Goal: Book appointment/travel/reservation

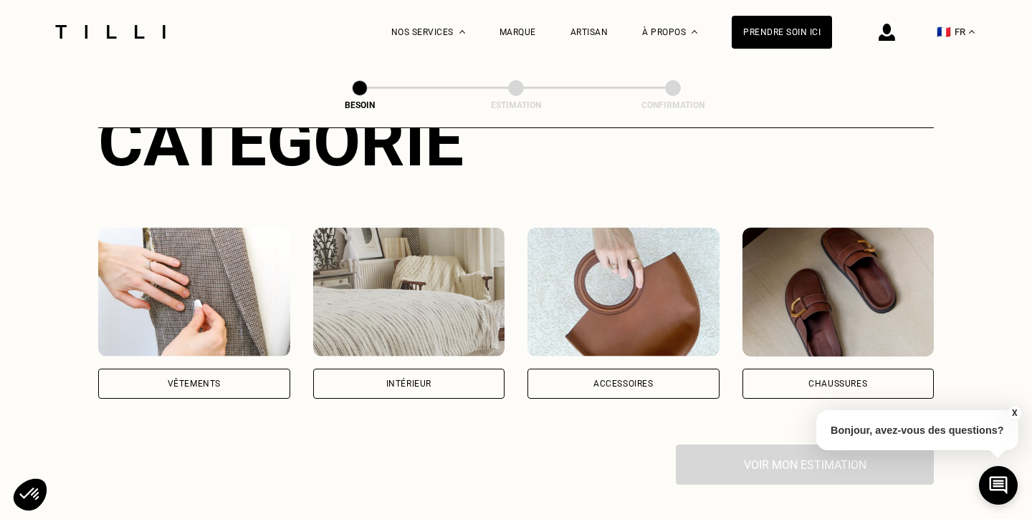
scroll to position [309, 0]
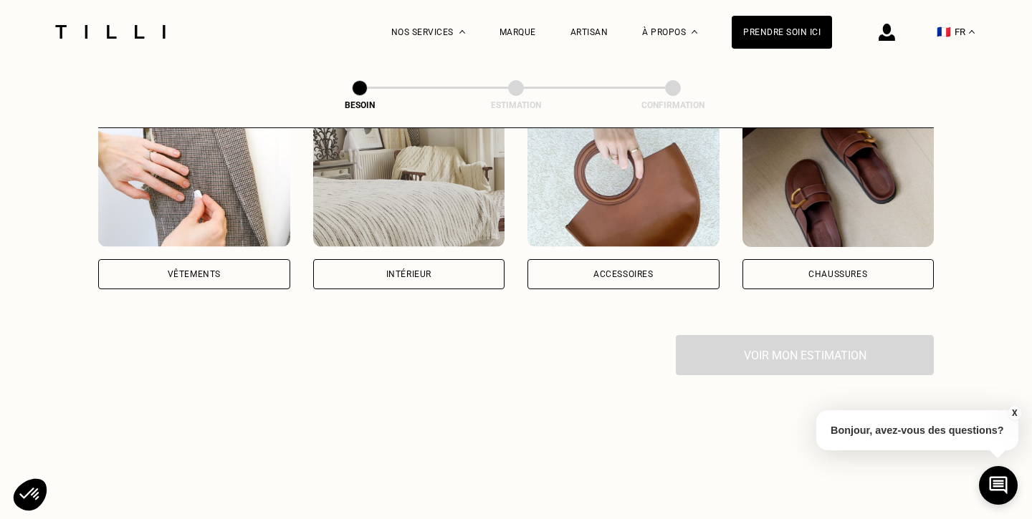
click at [211, 268] on div "Vêtements" at bounding box center [194, 274] width 192 height 30
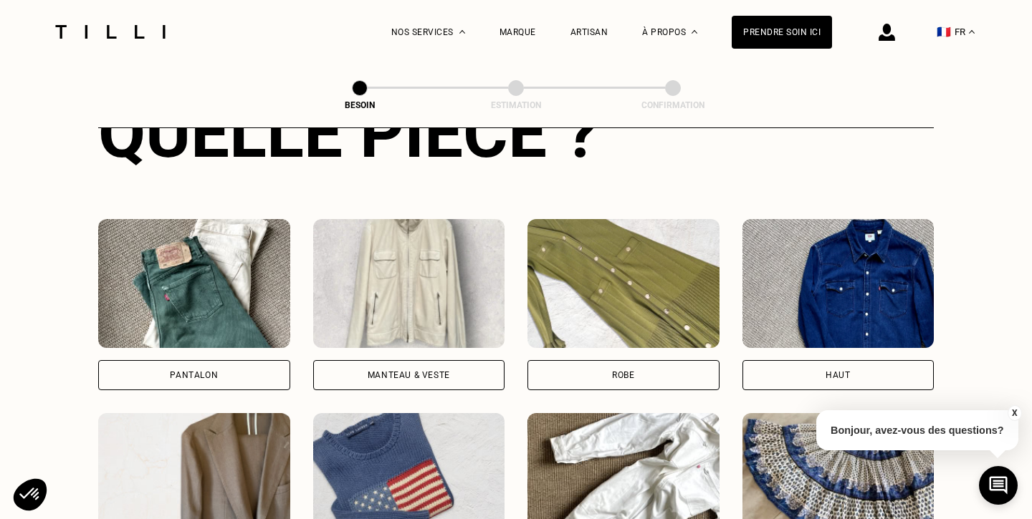
scroll to position [598, 0]
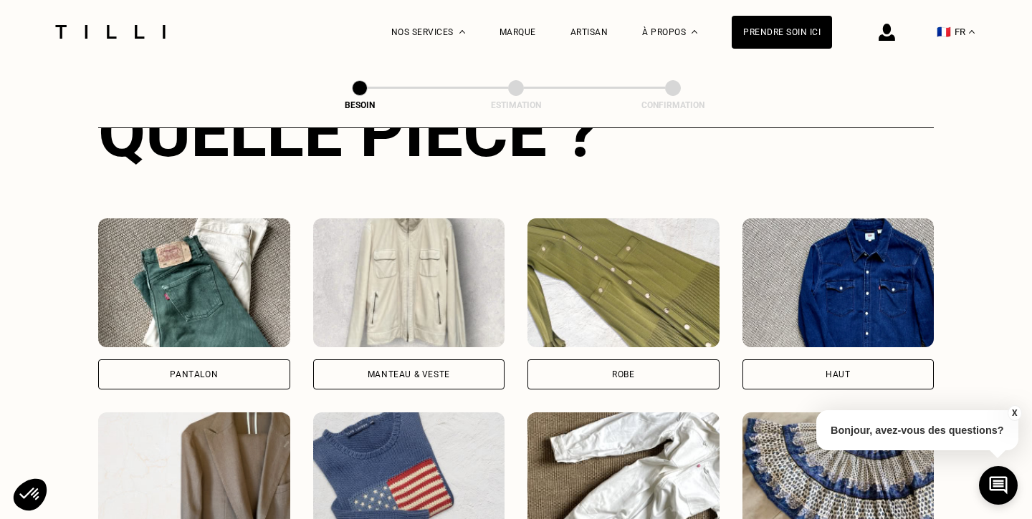
click at [219, 360] on div "Pantalon" at bounding box center [194, 375] width 192 height 30
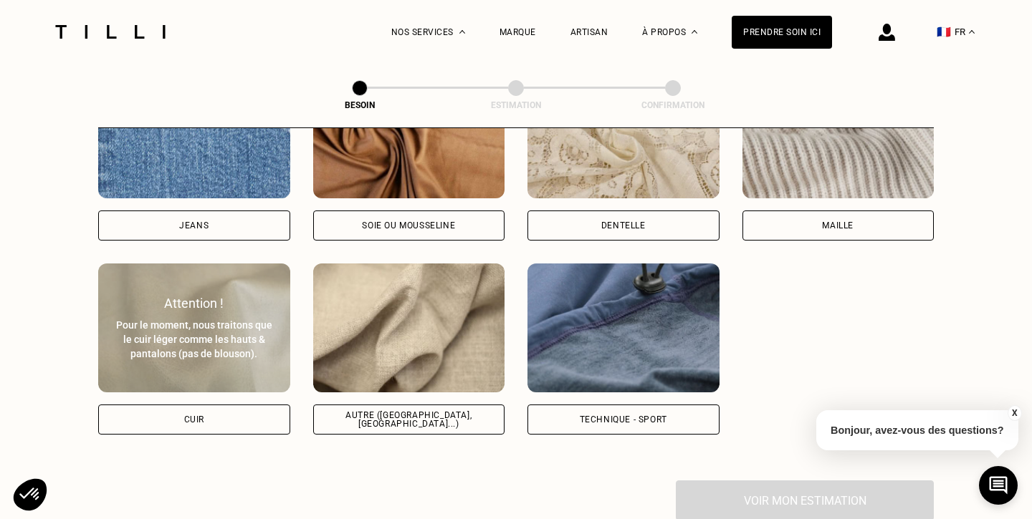
scroll to position [1640, 0]
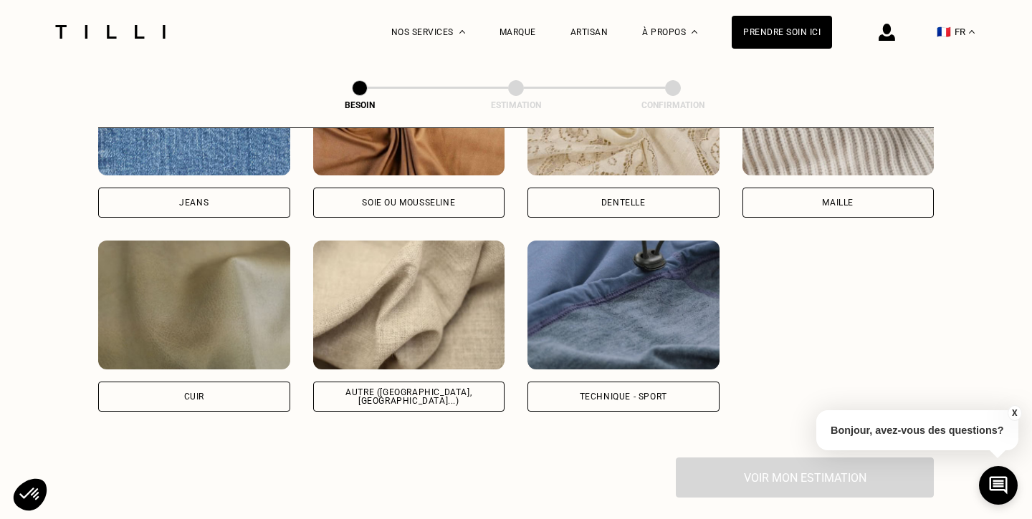
click at [345, 385] on div "Autre ([GEOGRAPHIC_DATA], [GEOGRAPHIC_DATA]...)" at bounding box center [409, 397] width 192 height 30
select select "FR"
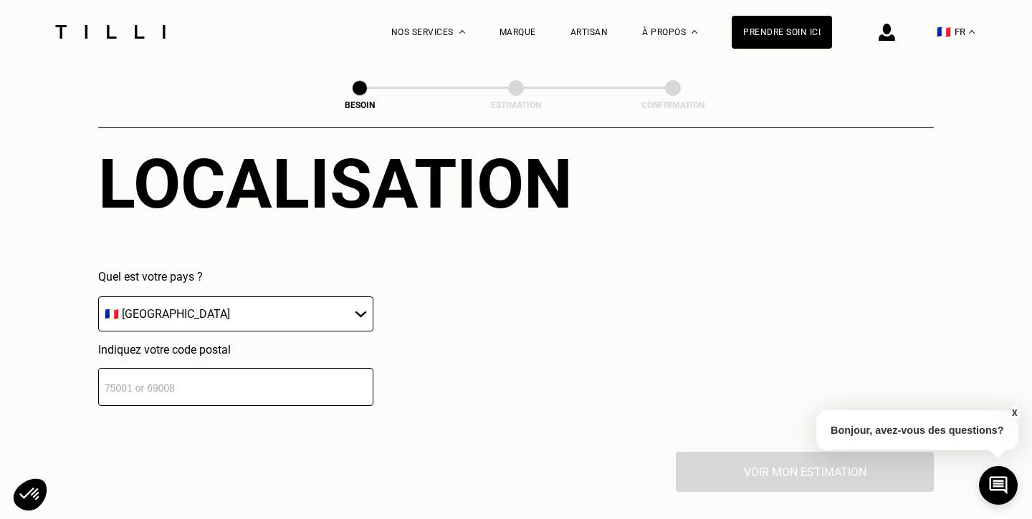
scroll to position [2082, 0]
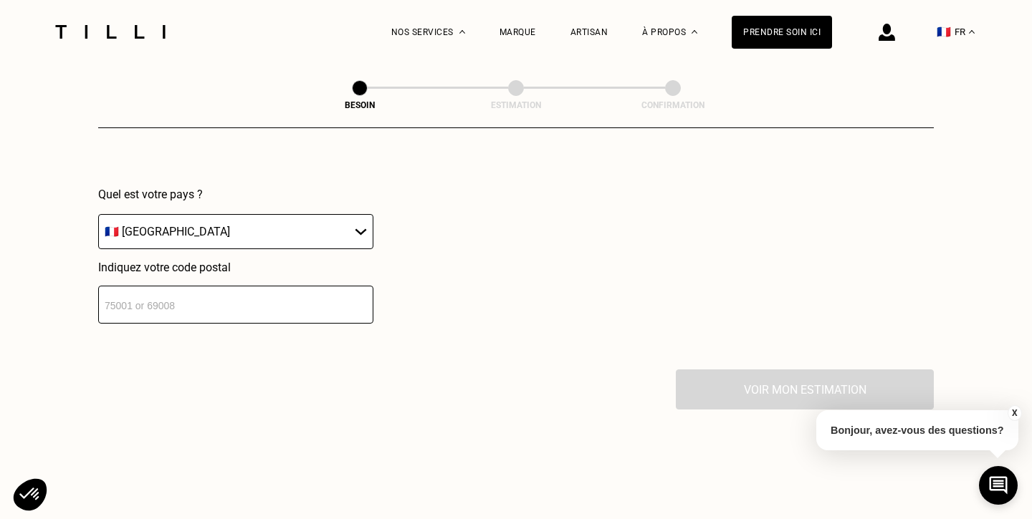
click at [235, 289] on input "number" at bounding box center [235, 305] width 275 height 38
type input "35000"
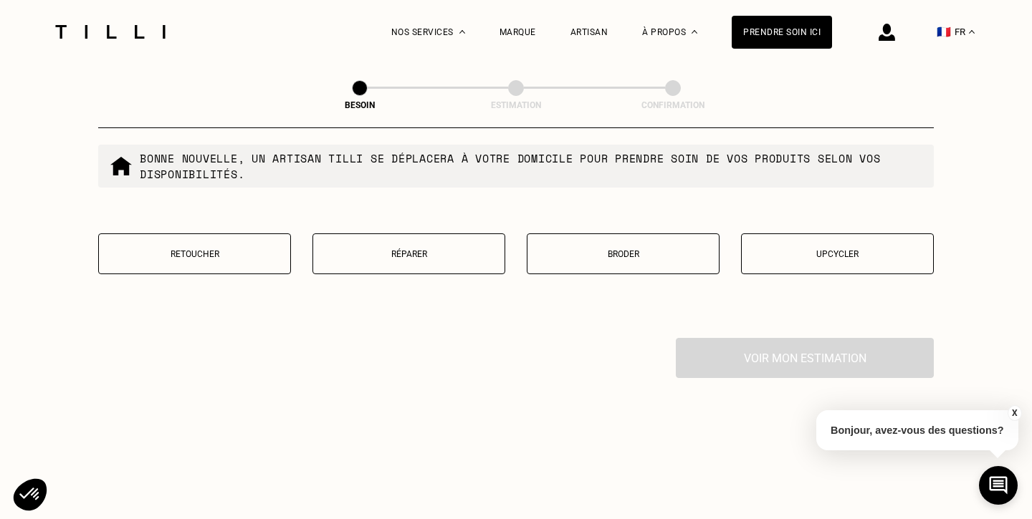
scroll to position [2482, 0]
click at [242, 251] on button "Retoucher" at bounding box center [194, 251] width 193 height 41
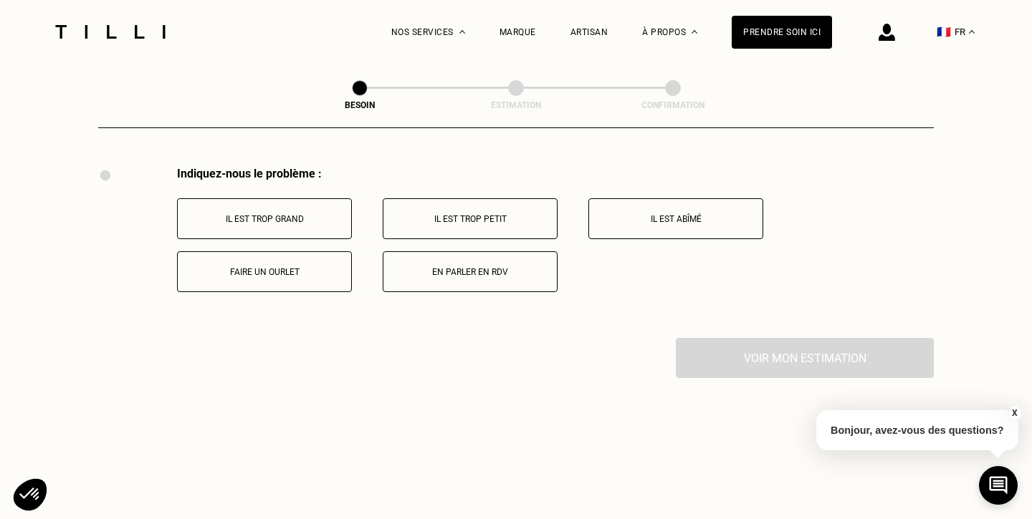
scroll to position [2652, 0]
click at [286, 263] on button "Faire un ourlet" at bounding box center [264, 269] width 175 height 41
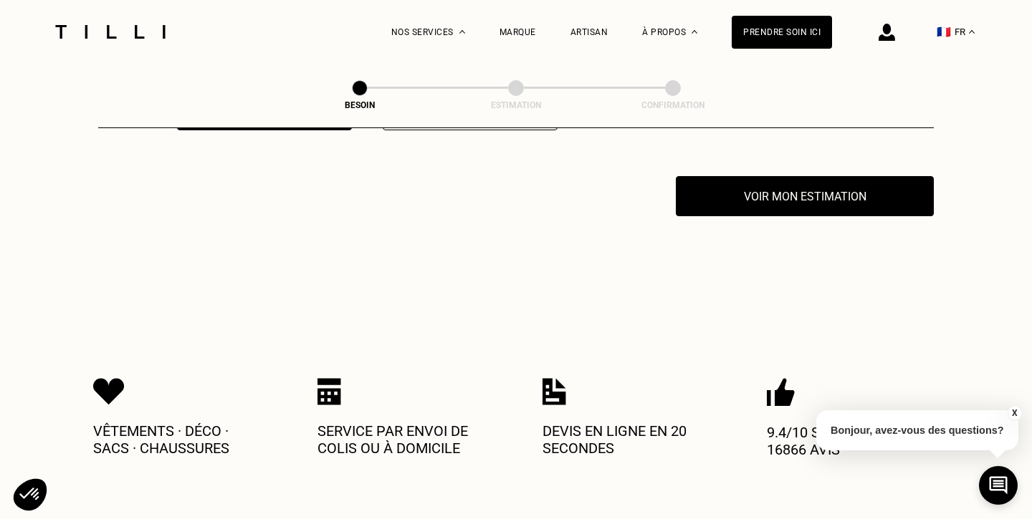
scroll to position [2814, 0]
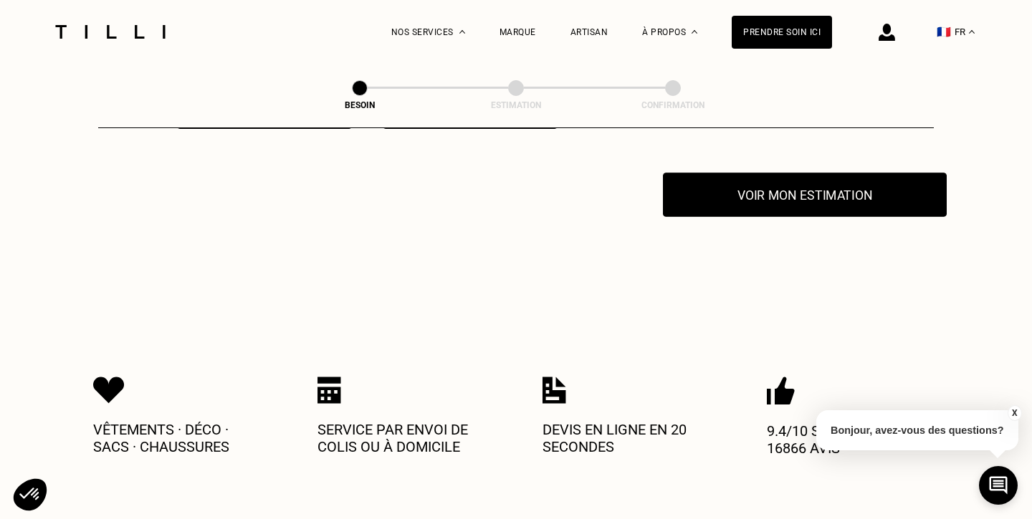
click at [793, 183] on button "Voir mon estimation" at bounding box center [805, 195] width 284 height 44
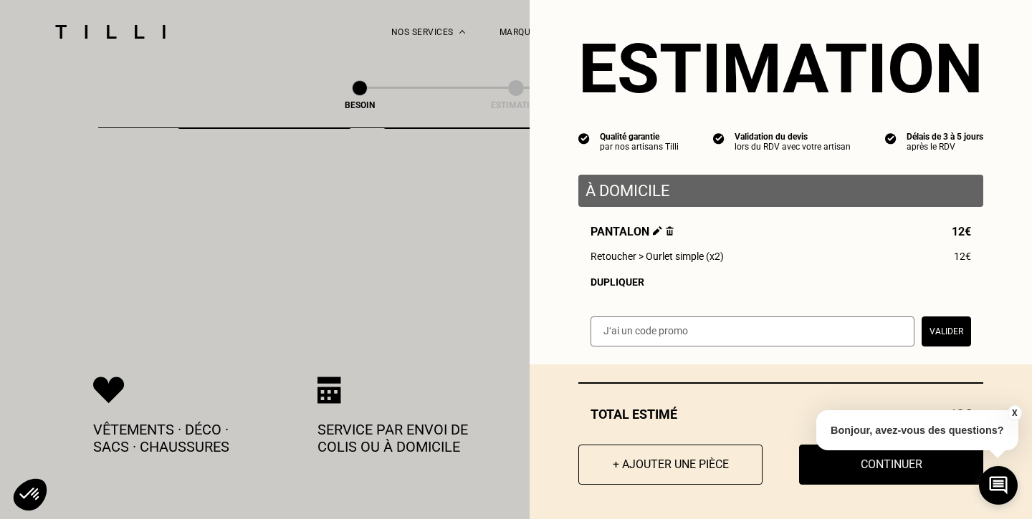
scroll to position [19, 0]
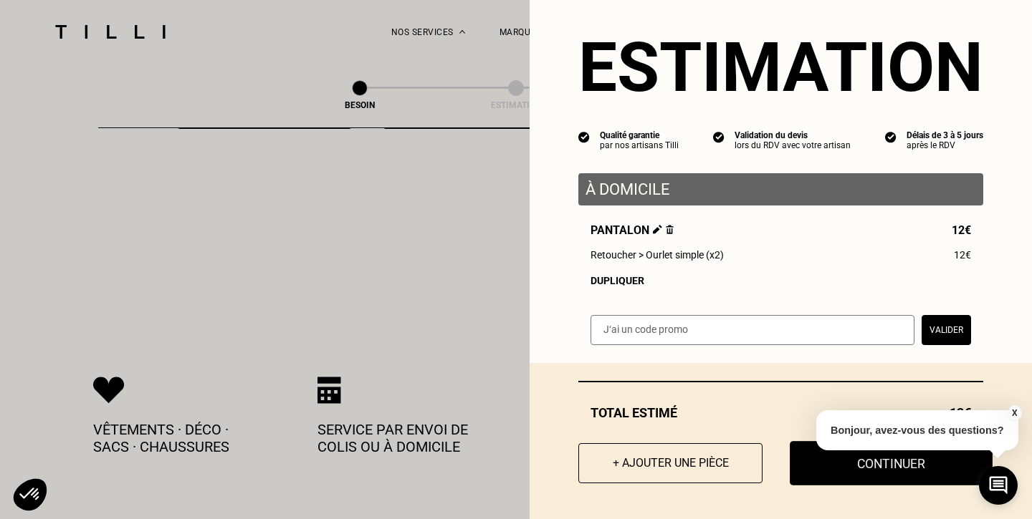
click at [820, 466] on button "Continuer" at bounding box center [891, 463] width 203 height 44
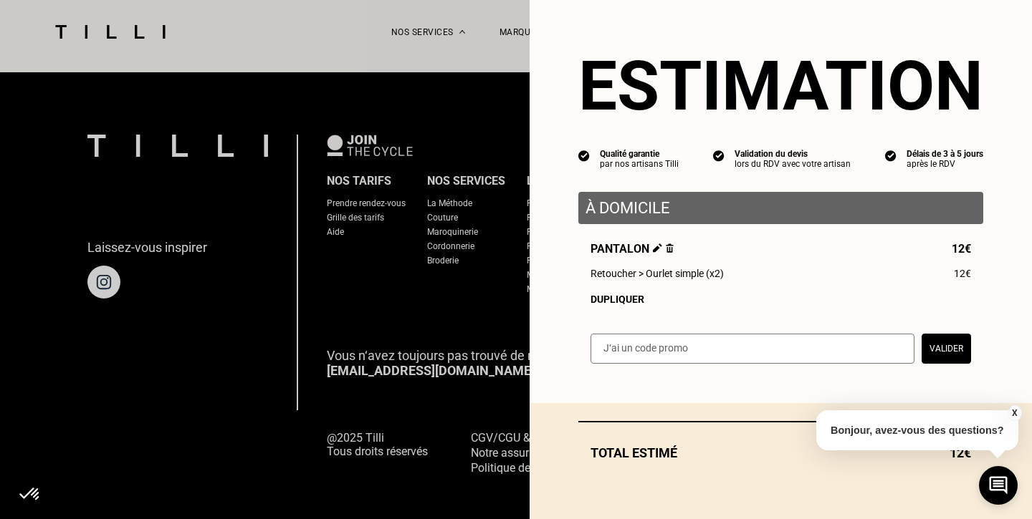
scroll to position [0, 0]
select select "FR"
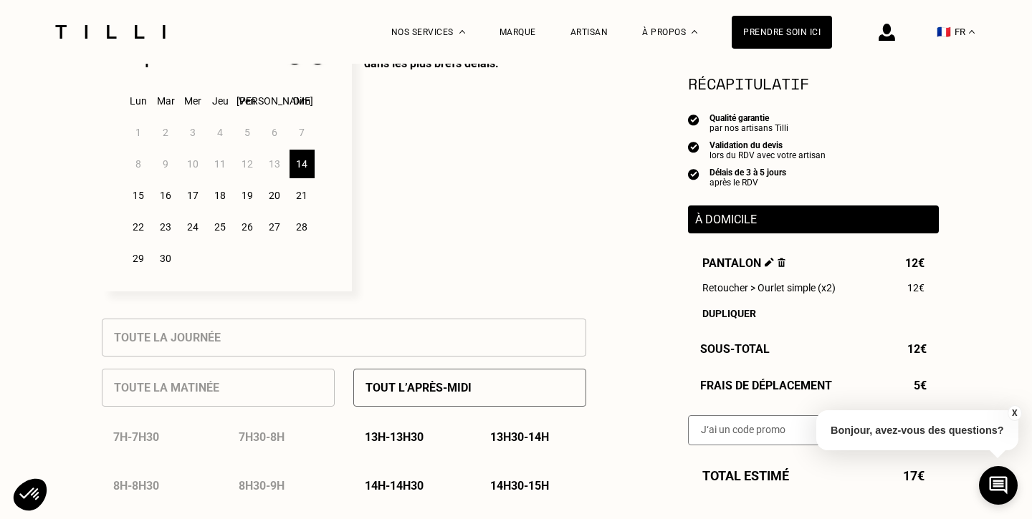
scroll to position [444, 0]
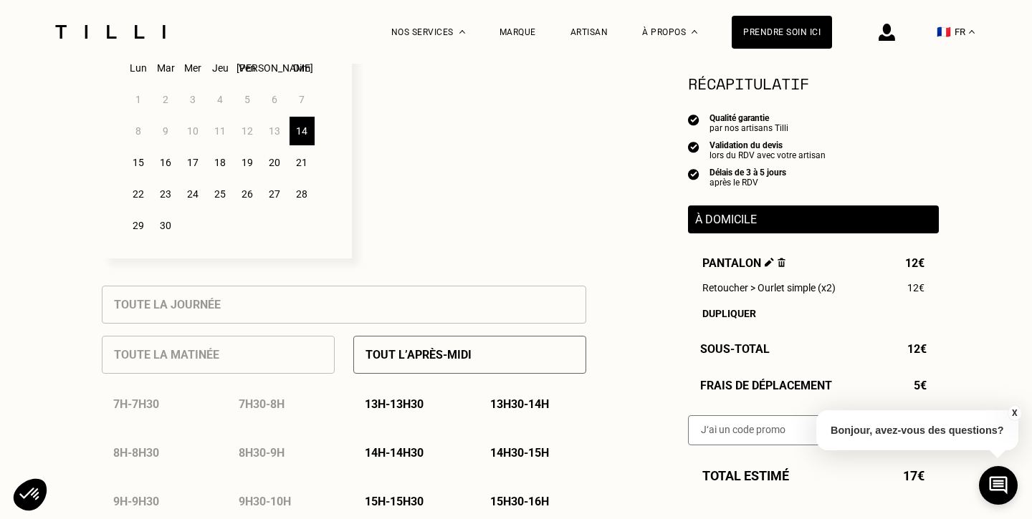
click at [299, 133] on div "14" at bounding box center [301, 131] width 25 height 29
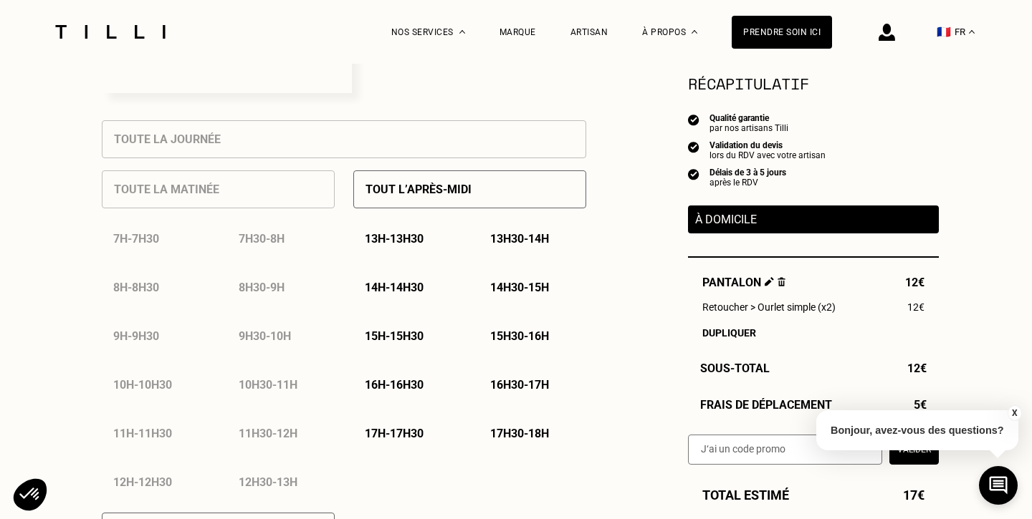
scroll to position [674, 0]
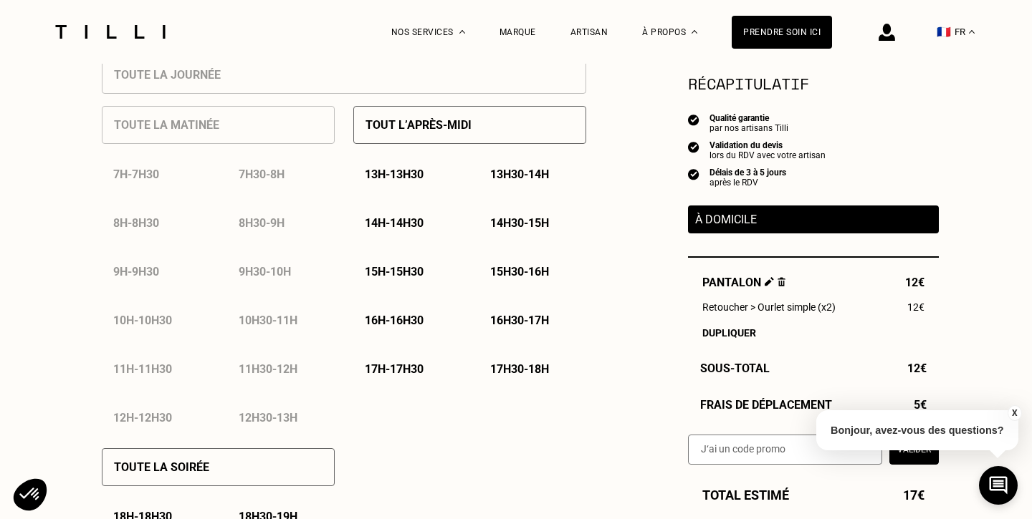
click at [512, 229] on p "14h30 - 15h" at bounding box center [519, 223] width 59 height 14
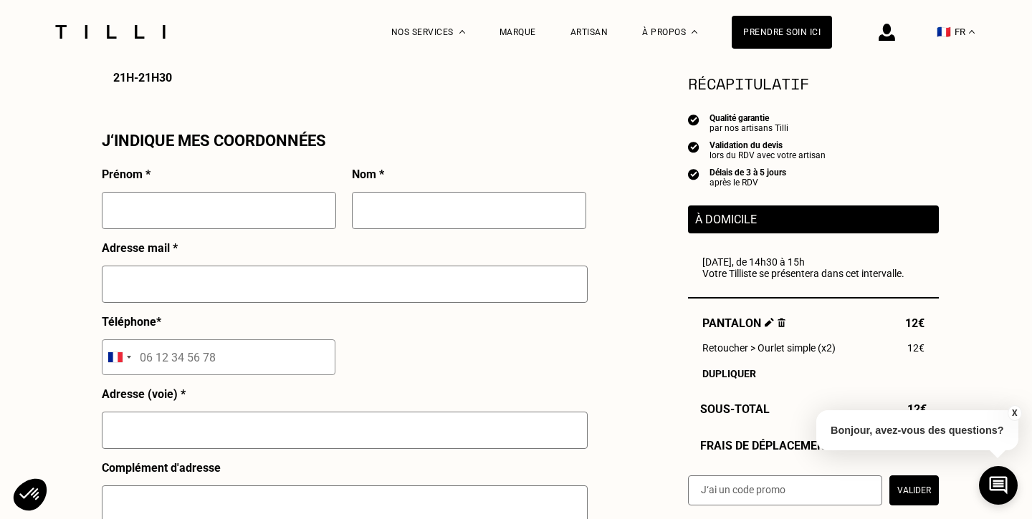
scroll to position [1306, 0]
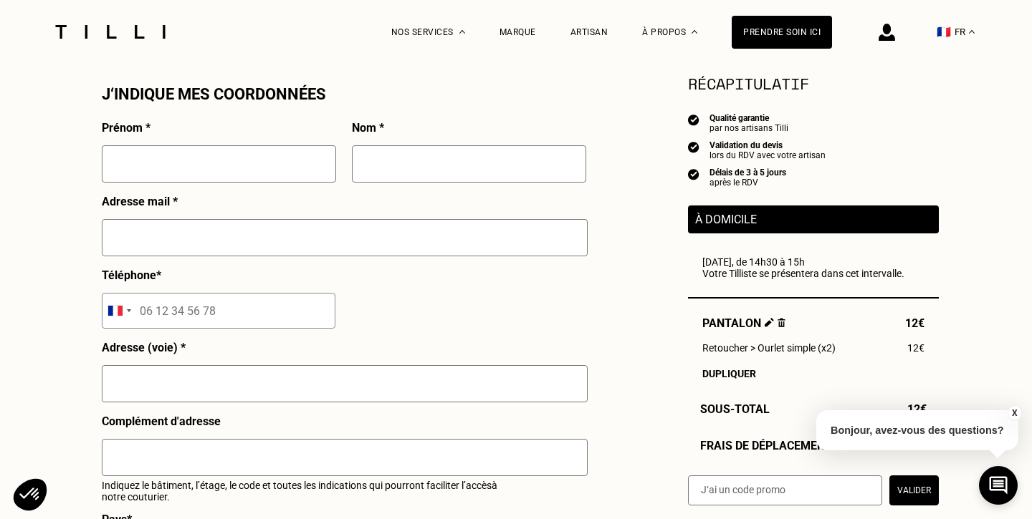
click at [200, 168] on input "text" at bounding box center [219, 163] width 234 height 37
type input "Margaux"
type input "BILLARD"
type input "[EMAIL_ADDRESS][DOMAIN_NAME]"
type input "06 35 37 50 60"
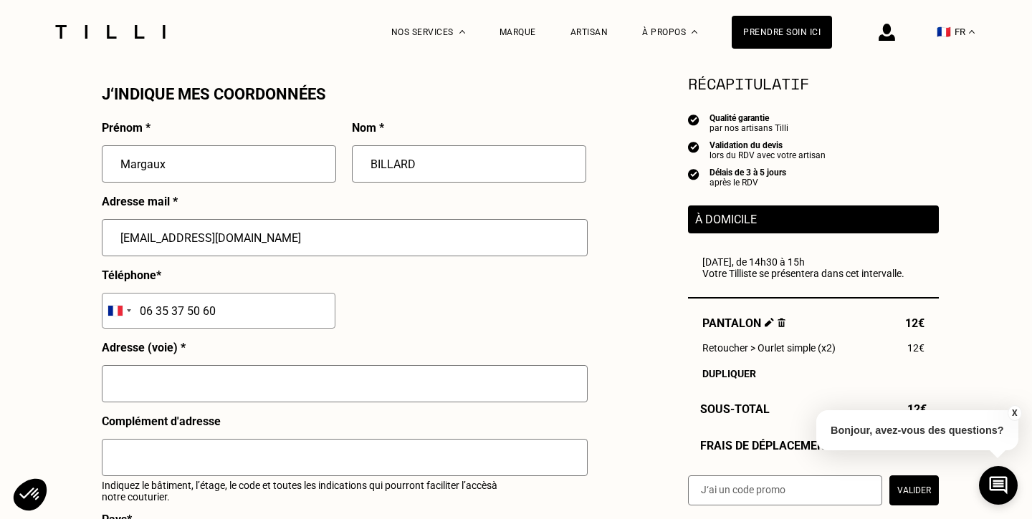
type input "[STREET_ADDRESS]"
type input "[GEOGRAPHIC_DATA]"
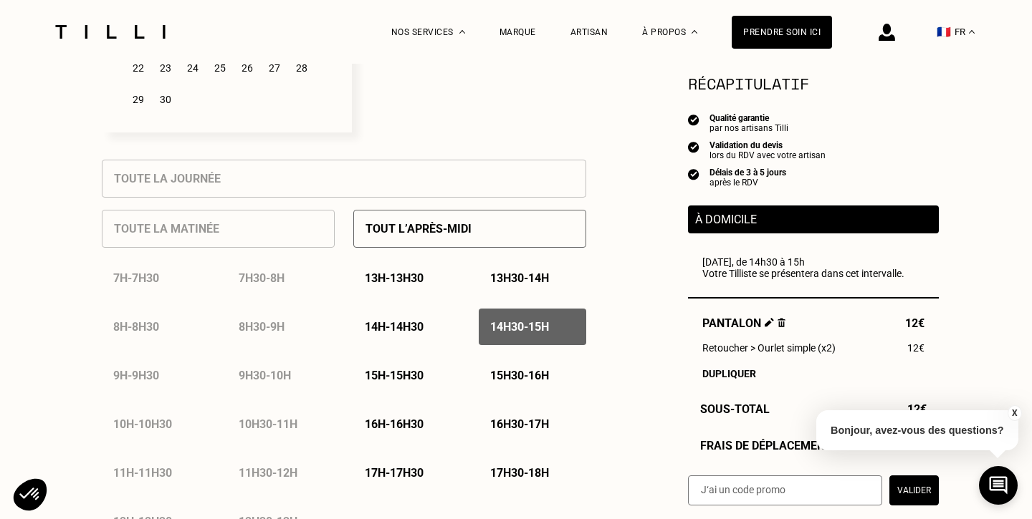
scroll to position [632, 0]
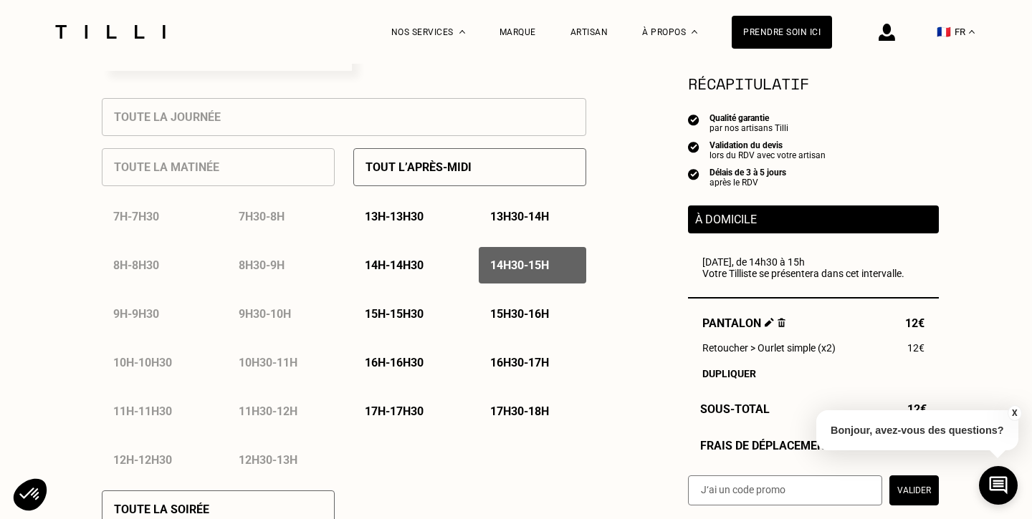
click at [539, 213] on p "13h30 - 14h" at bounding box center [519, 217] width 59 height 14
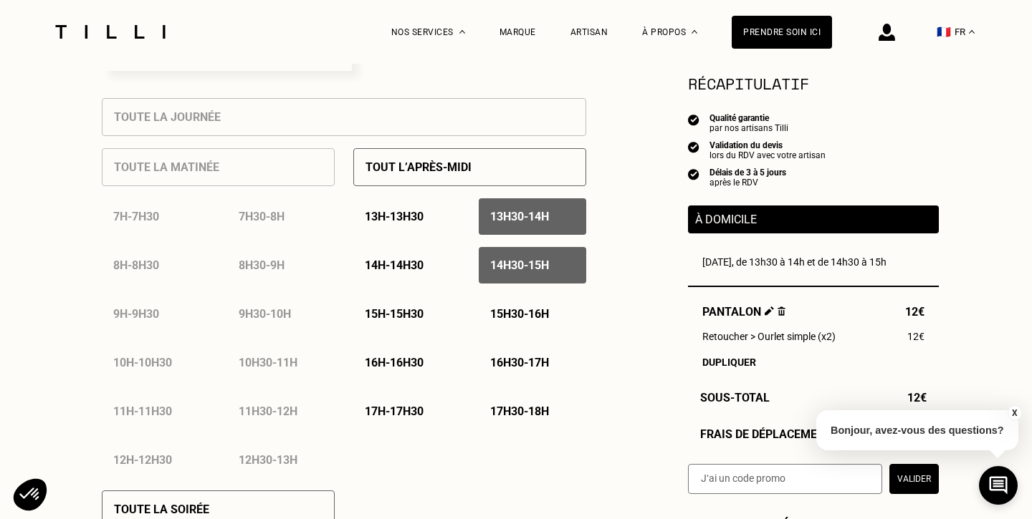
click at [522, 277] on div "14h30 - 15h" at bounding box center [532, 265] width 107 height 37
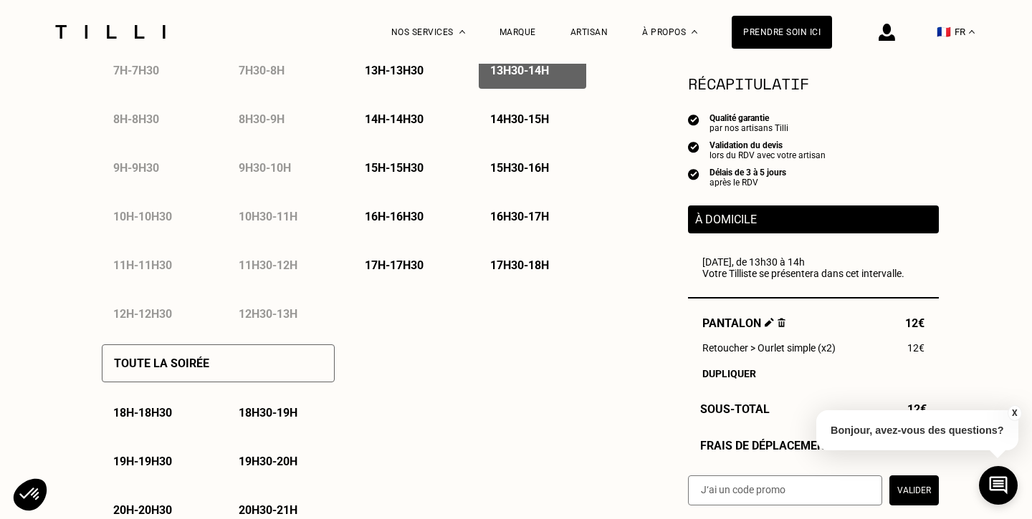
scroll to position [796, 0]
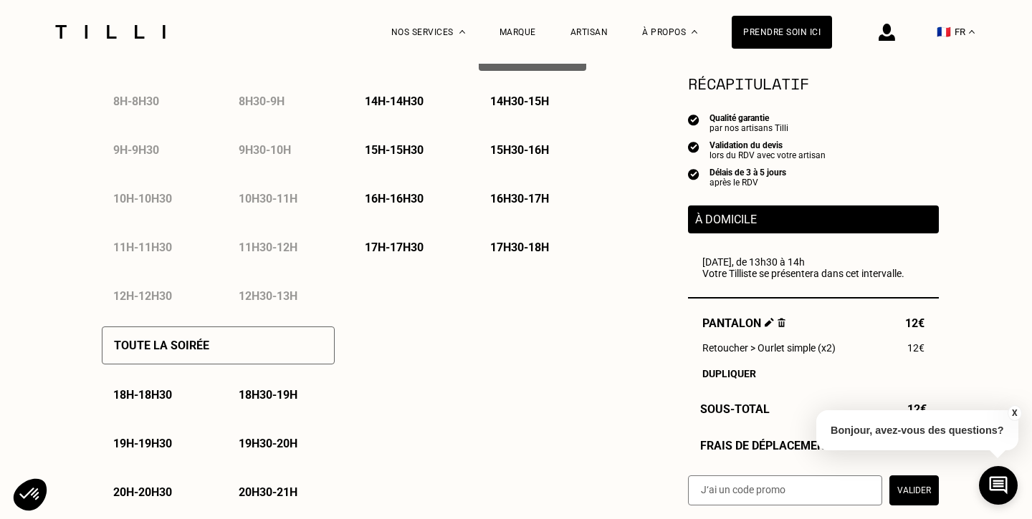
click at [405, 98] on p "14h - 14h30" at bounding box center [394, 102] width 59 height 14
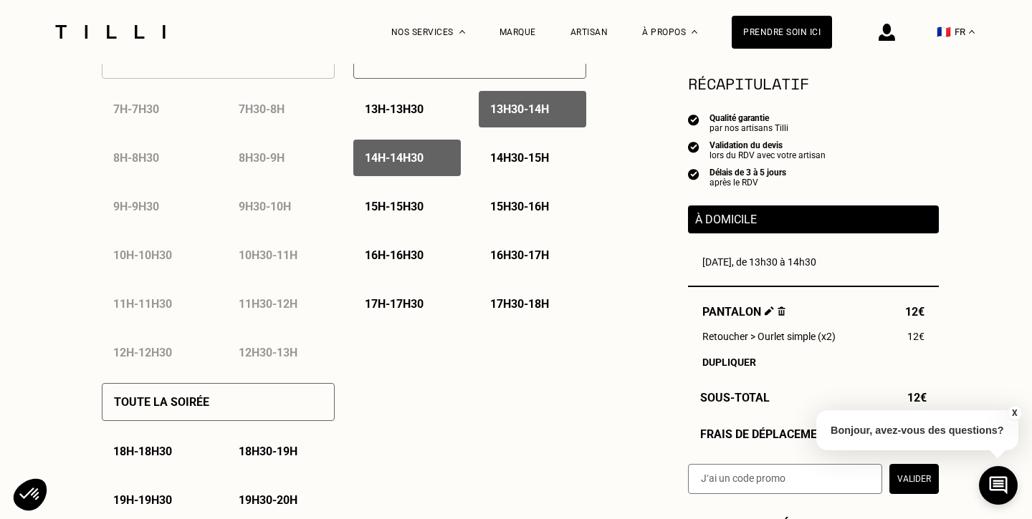
scroll to position [736, 0]
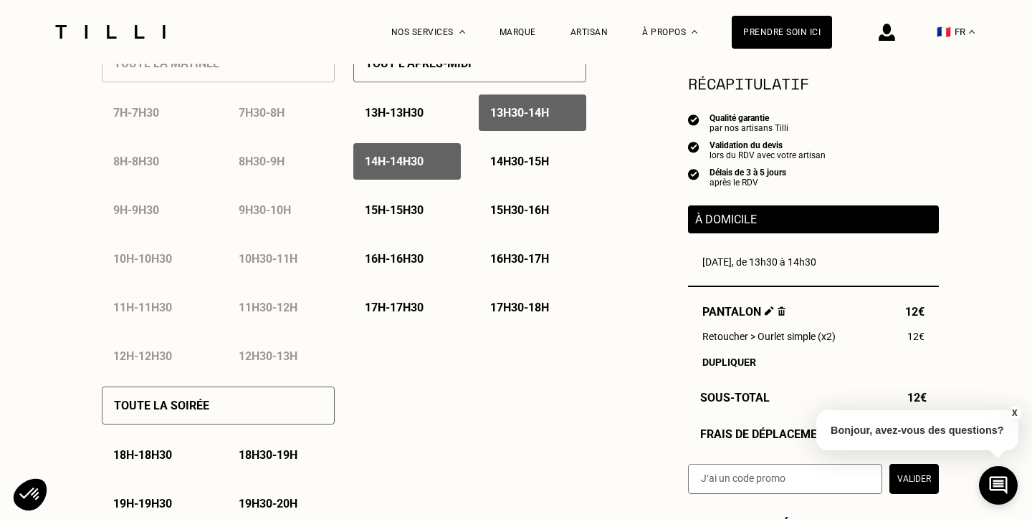
click at [549, 119] on p "13h30 - 14h" at bounding box center [519, 113] width 59 height 14
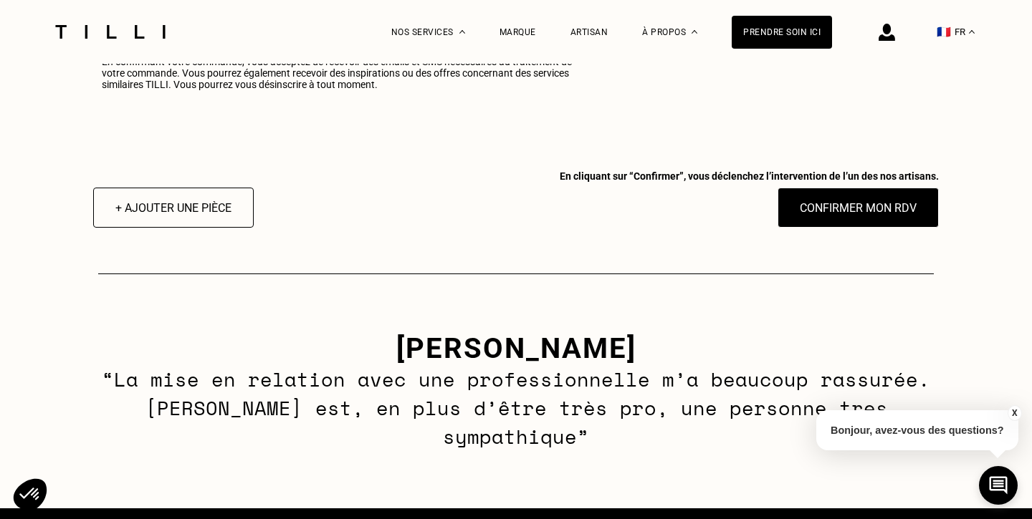
scroll to position [1937, 0]
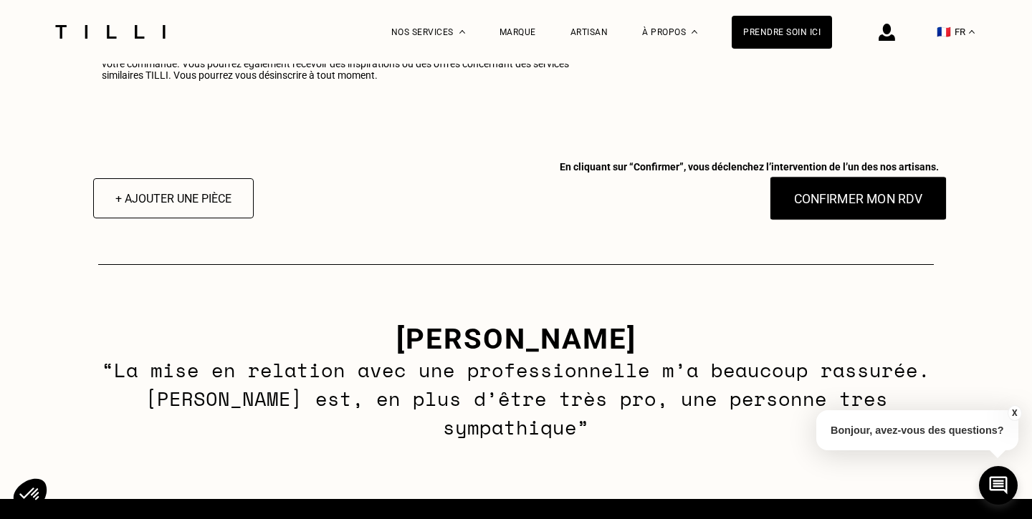
click at [818, 203] on button "Confirmer mon RDV" at bounding box center [858, 198] width 178 height 44
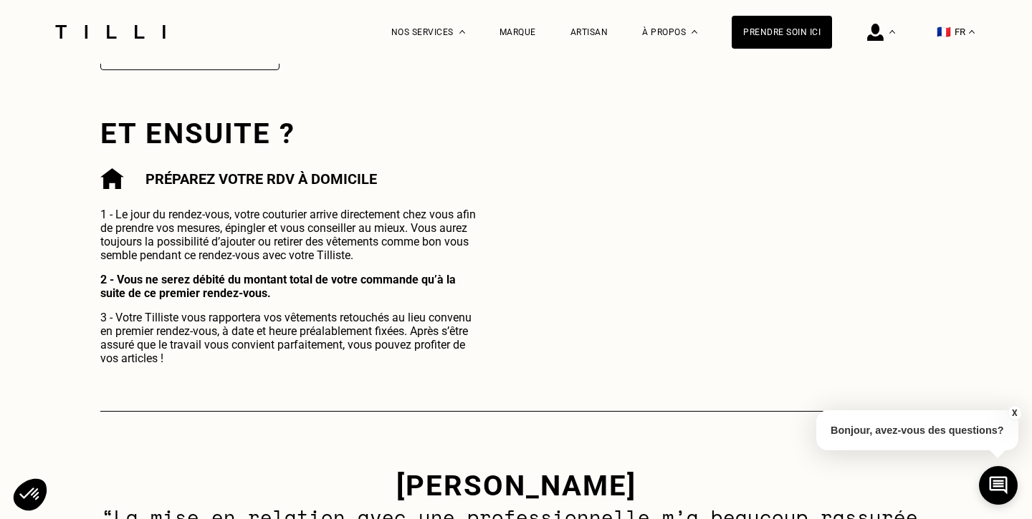
scroll to position [675, 0]
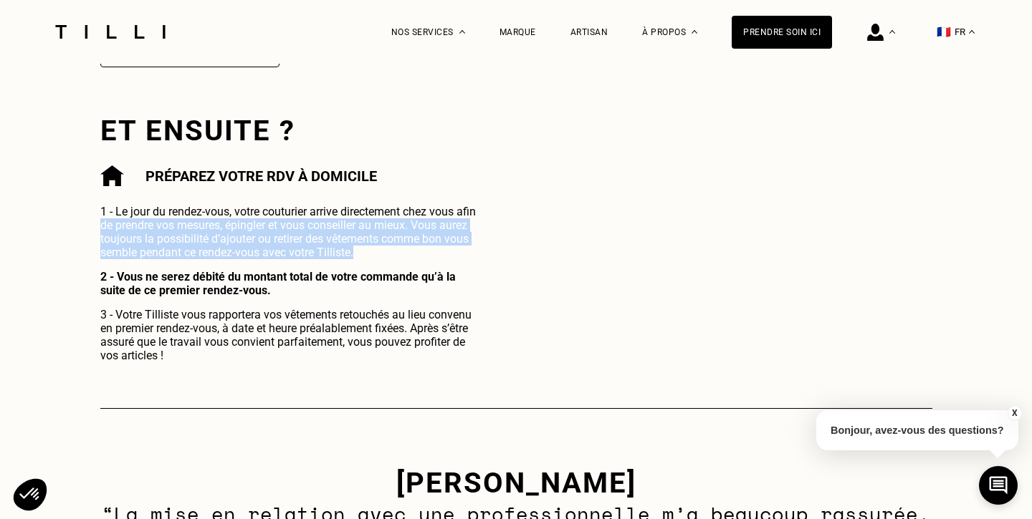
drag, startPoint x: 95, startPoint y: 221, endPoint x: 371, endPoint y: 259, distance: 278.5
click at [371, 259] on div "La Méthode Retoucherie Maroquinerie Broderie Cordonnerie Nos prix Nos services …" at bounding box center [516, 216] width 1032 height 1783
click at [371, 259] on div "1 - Le jour du rendez-vous, votre couturier arrive directement chez vous afin d…" at bounding box center [291, 284] width 382 height 158
drag, startPoint x: 375, startPoint y: 261, endPoint x: 66, endPoint y: 196, distance: 315.5
click at [66, 196] on div "La Méthode Retoucherie Maroquinerie Broderie Cordonnerie Nos prix Nos services …" at bounding box center [516, 216] width 1032 height 1783
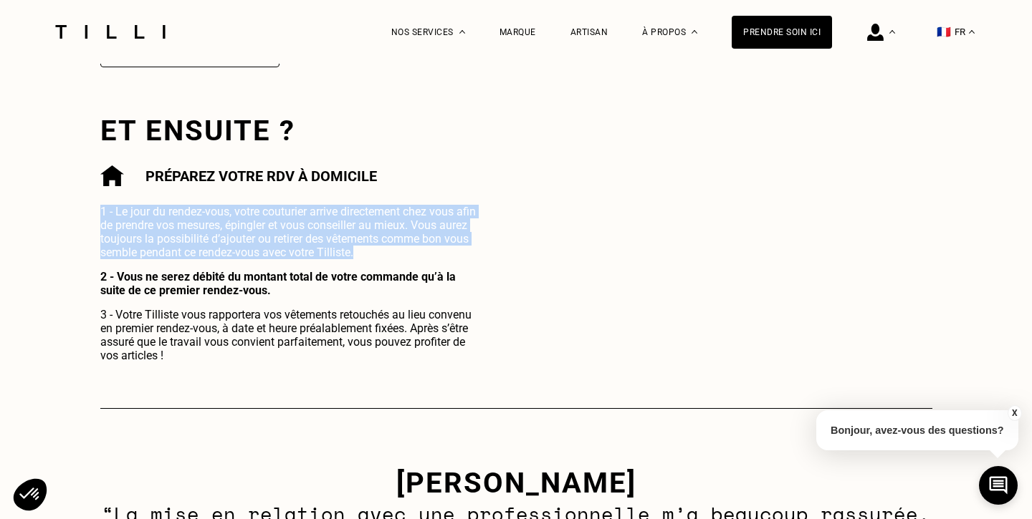
click at [66, 196] on div "La Méthode Retoucherie Maroquinerie Broderie Cordonnerie Nos prix Nos services …" at bounding box center [516, 216] width 1032 height 1783
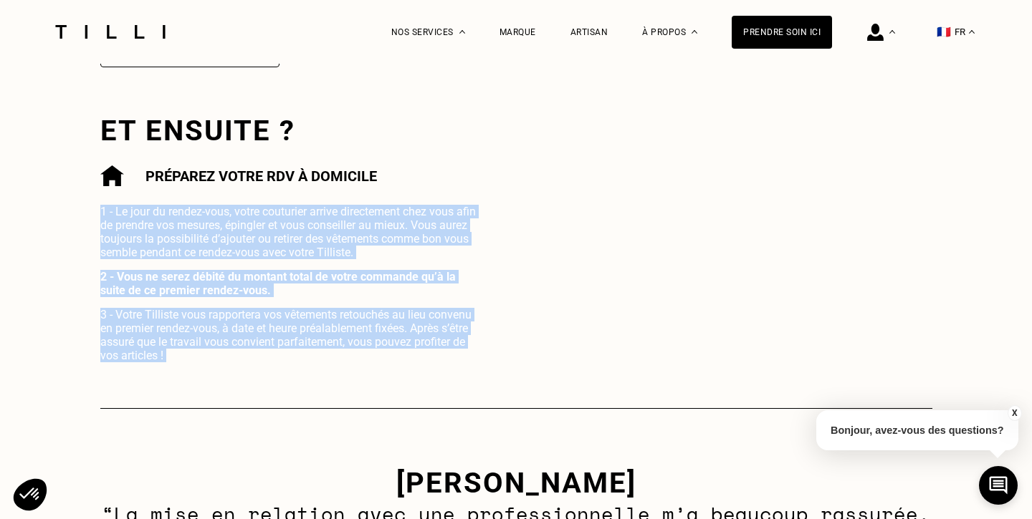
drag, startPoint x: 66, startPoint y: 196, endPoint x: 189, endPoint y: 372, distance: 214.5
click at [189, 372] on div "La Méthode Retoucherie Maroquinerie Broderie Cordonnerie Nos prix Nos services …" at bounding box center [516, 216] width 1032 height 1783
drag, startPoint x: 189, startPoint y: 372, endPoint x: 65, endPoint y: 206, distance: 206.8
click at [65, 206] on div "La Méthode Retoucherie Maroquinerie Broderie Cordonnerie Nos prix Nos services …" at bounding box center [516, 216] width 1032 height 1783
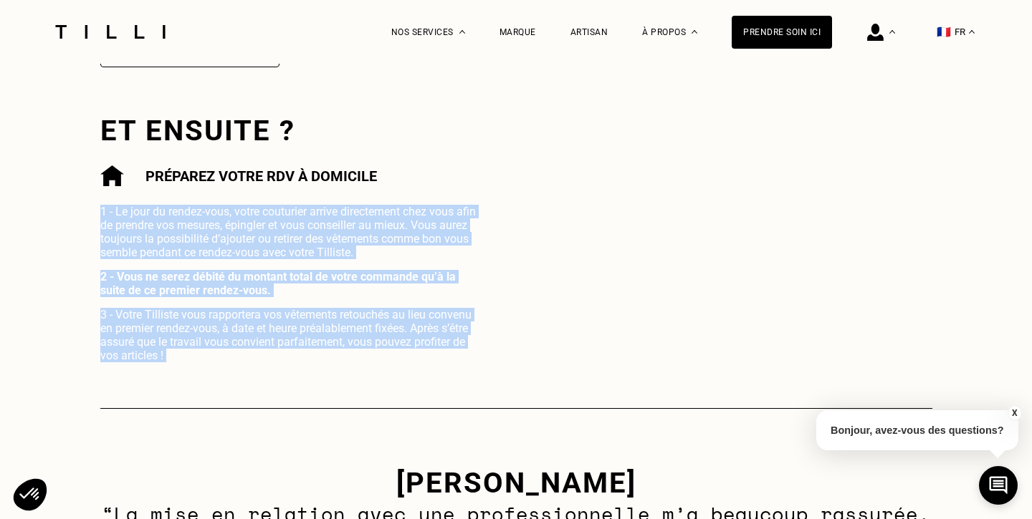
click at [65, 206] on div "La Méthode Retoucherie Maroquinerie Broderie Cordonnerie Nos prix Nos services …" at bounding box center [516, 216] width 1032 height 1783
drag, startPoint x: 65, startPoint y: 206, endPoint x: 206, endPoint y: 357, distance: 205.8
click at [206, 357] on div "La Méthode Retoucherie Maroquinerie Broderie Cordonnerie Nos prix Nos services …" at bounding box center [516, 216] width 1032 height 1783
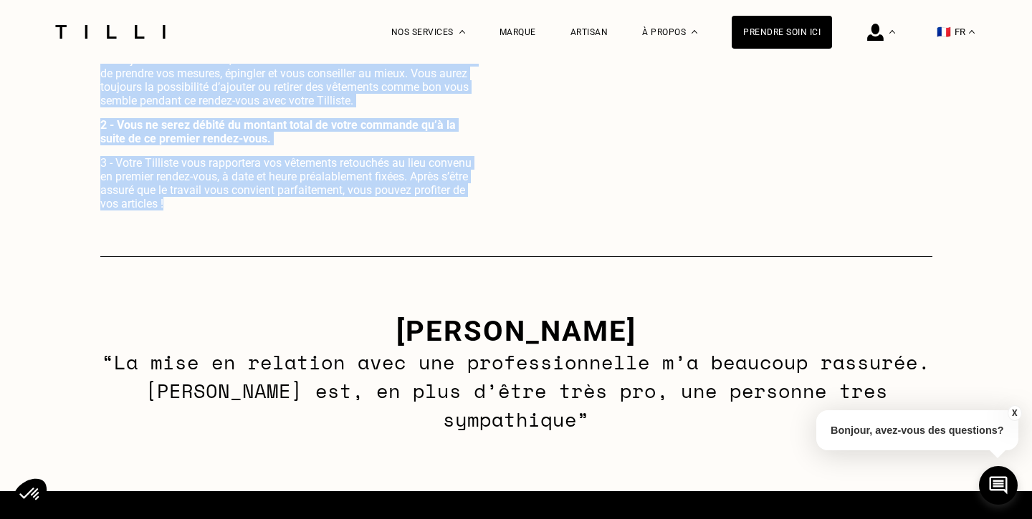
scroll to position [850, 0]
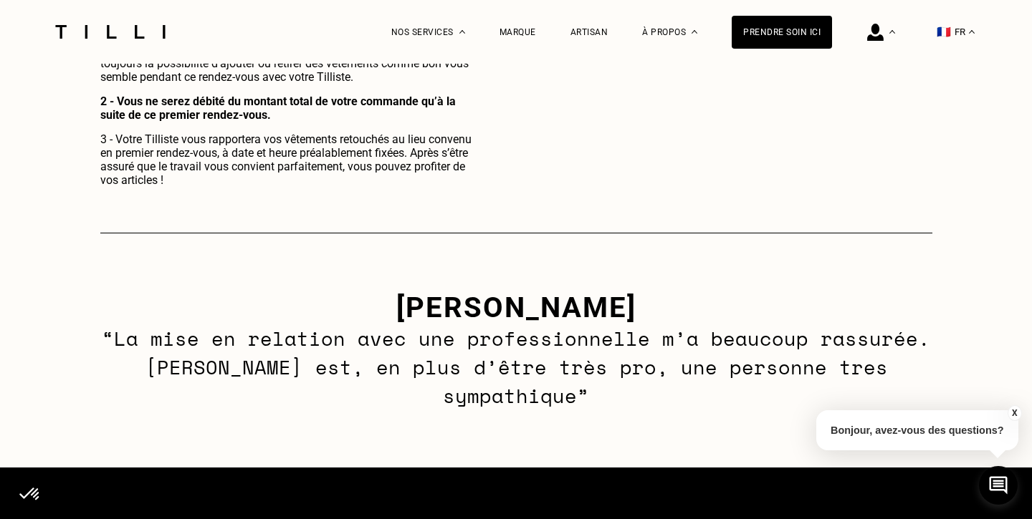
click at [246, 350] on p "“La mise en relation avec une professionnelle m’a beaucoup rassurée. [PERSON_NA…" at bounding box center [515, 368] width 837 height 86
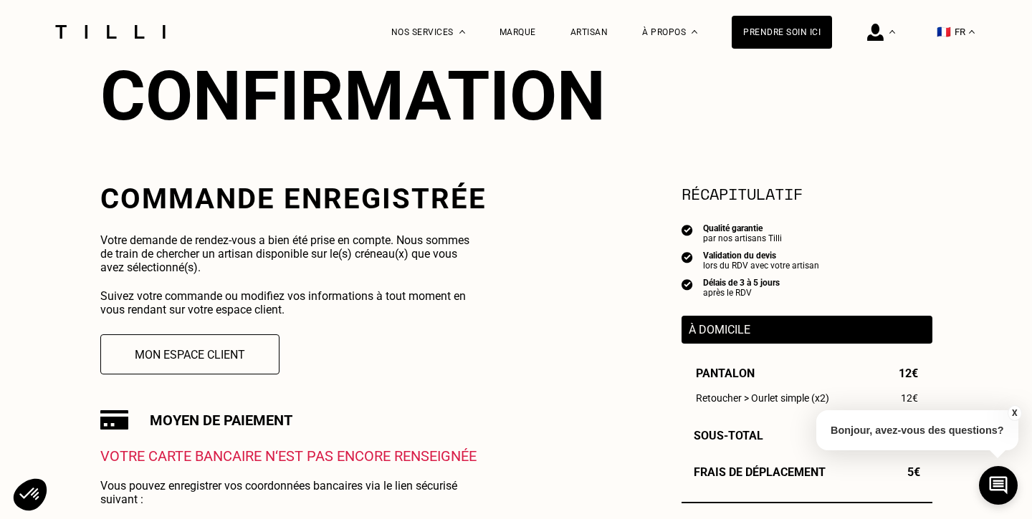
scroll to position [0, 0]
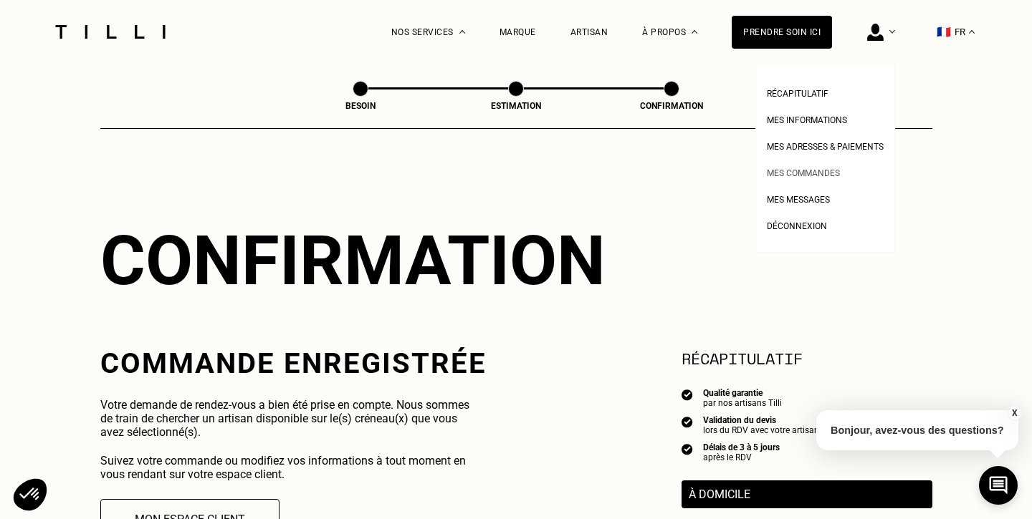
click at [807, 176] on span "Mes commandes" at bounding box center [803, 173] width 73 height 10
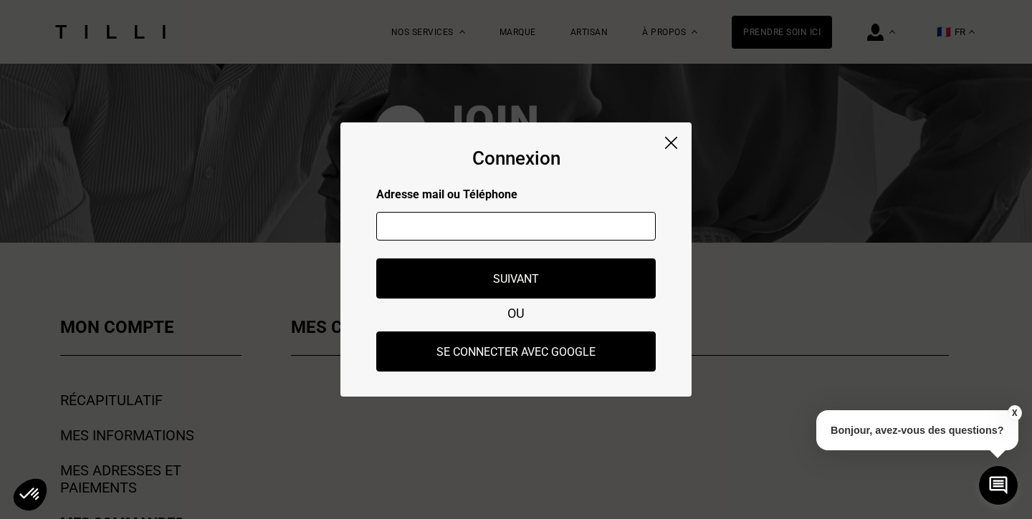
click at [669, 140] on img at bounding box center [671, 143] width 12 height 12
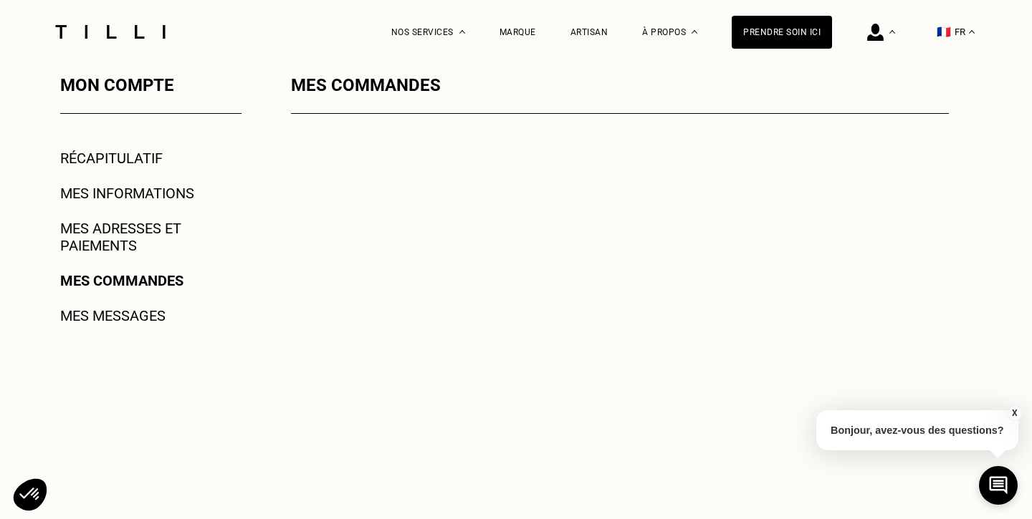
scroll to position [259, 0]
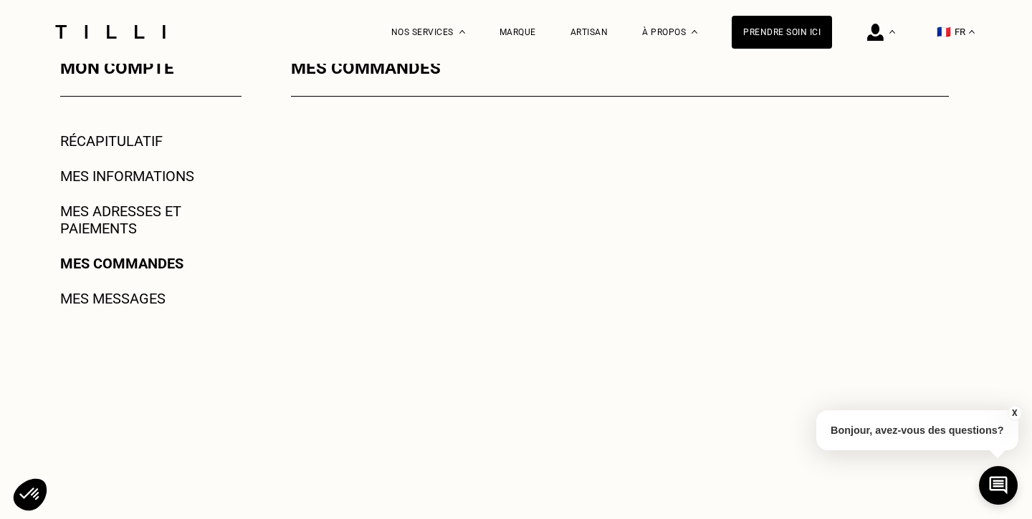
click at [117, 140] on link "Récapitulatif" at bounding box center [111, 141] width 102 height 17
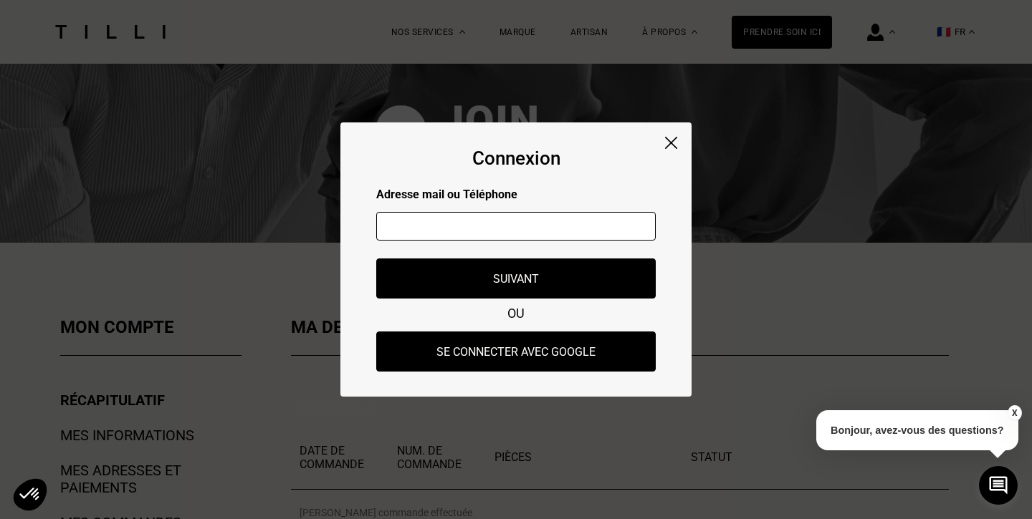
click at [466, 214] on input "text" at bounding box center [515, 226] width 279 height 29
type input "[EMAIL_ADDRESS][DOMAIN_NAME]"
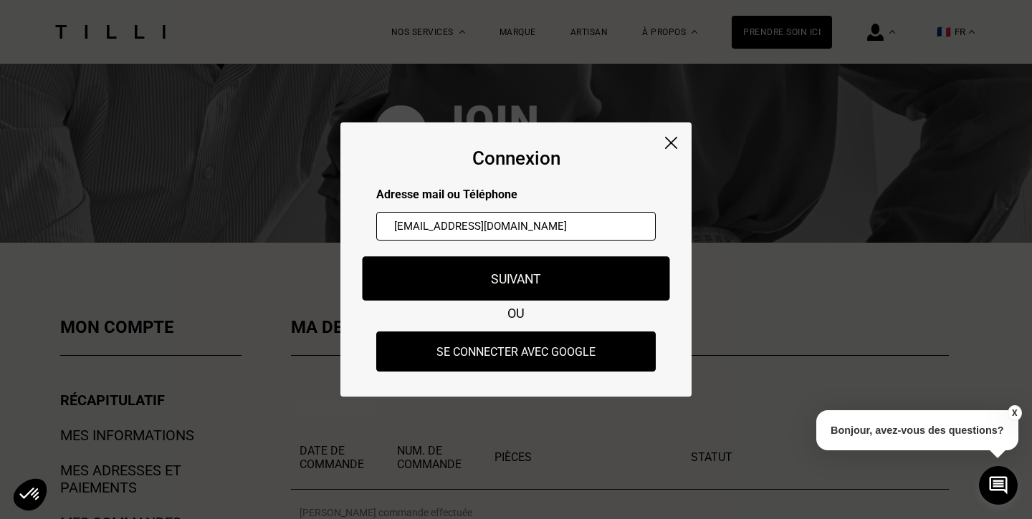
click at [500, 279] on button "Suivant" at bounding box center [516, 278] width 307 height 44
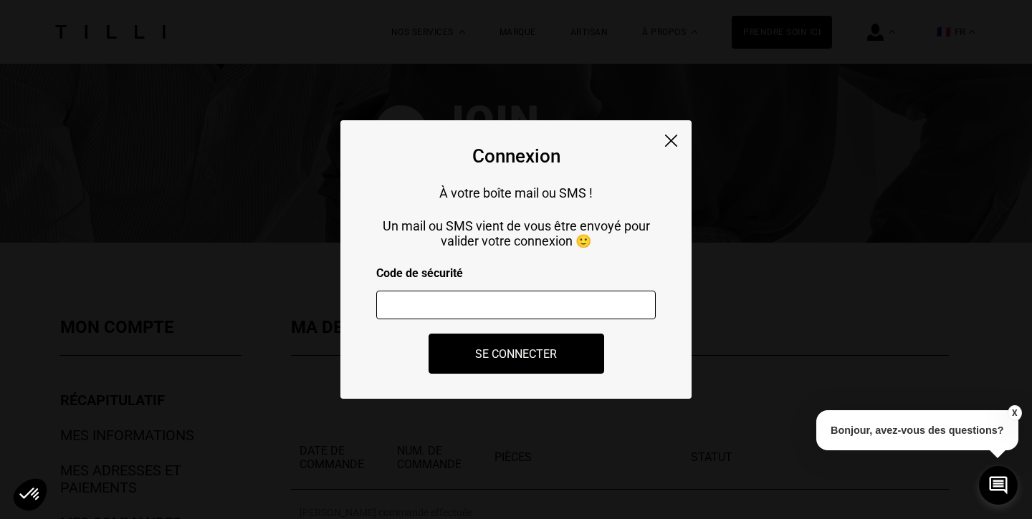
click at [473, 304] on input "number" at bounding box center [515, 305] width 279 height 29
paste input "787031"
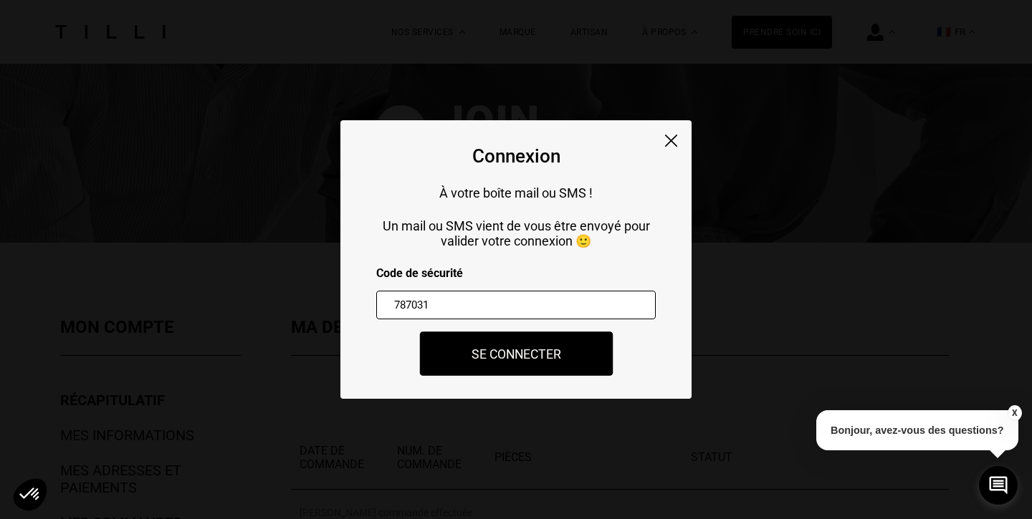
type input "787031"
click at [483, 348] on button "Se connecter" at bounding box center [515, 354] width 193 height 44
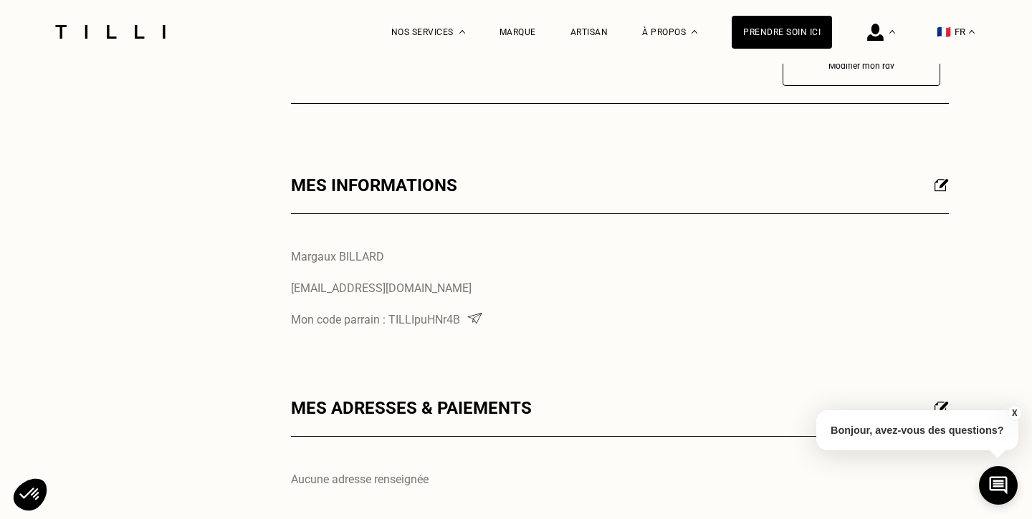
scroll to position [310, 0]
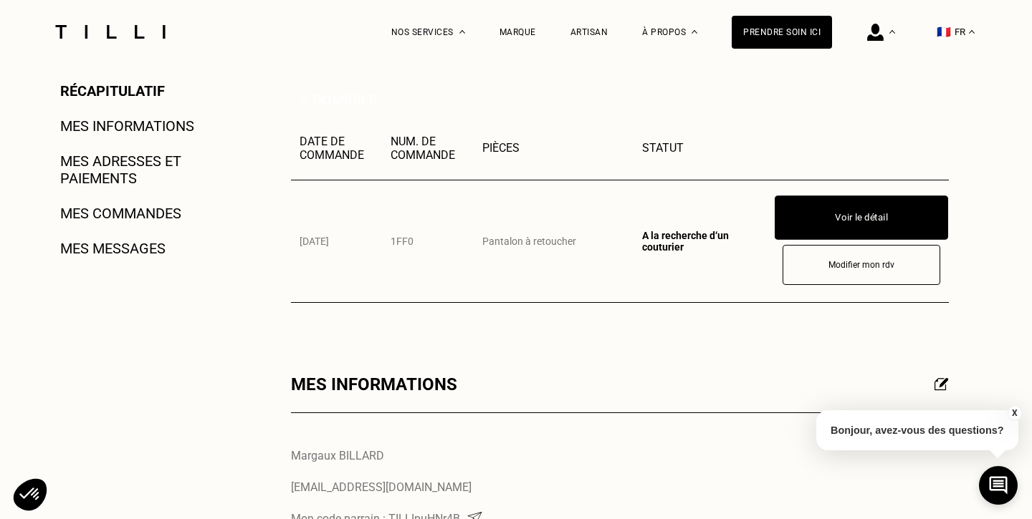
click at [837, 217] on button "Voir le détail" at bounding box center [861, 218] width 173 height 44
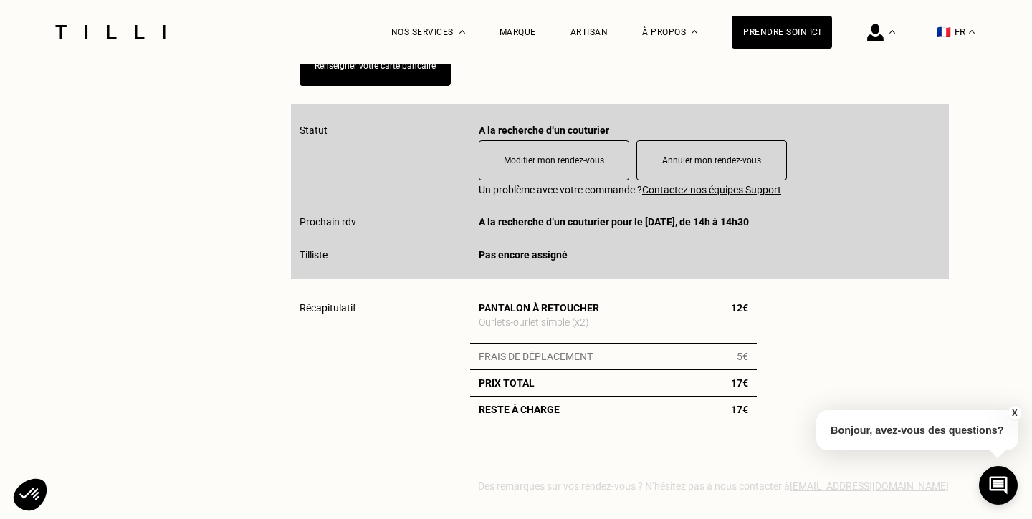
scroll to position [528, 0]
click at [837, 217] on div "Prochain rdv A la recherche d’un couturier pour le [DATE], de 14h à 14h30" at bounding box center [619, 222] width 641 height 15
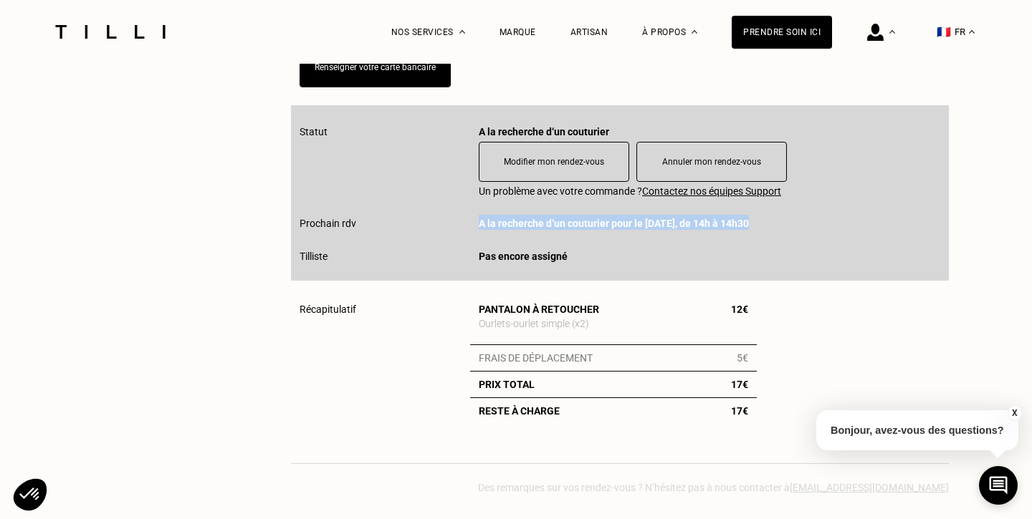
click at [837, 217] on div "Prochain rdv A la recherche d’un couturier pour le [DATE], de 14h à 14h30" at bounding box center [619, 222] width 641 height 15
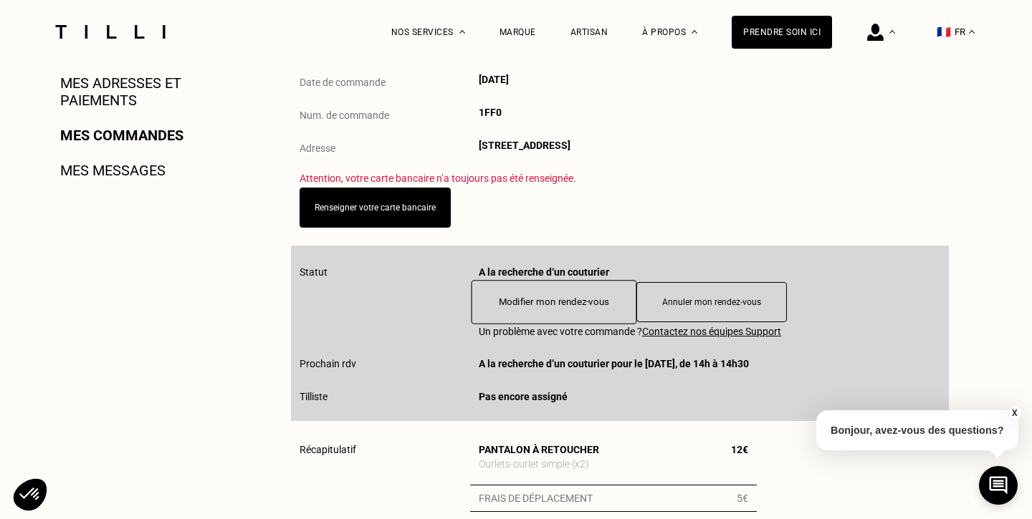
scroll to position [443, 0]
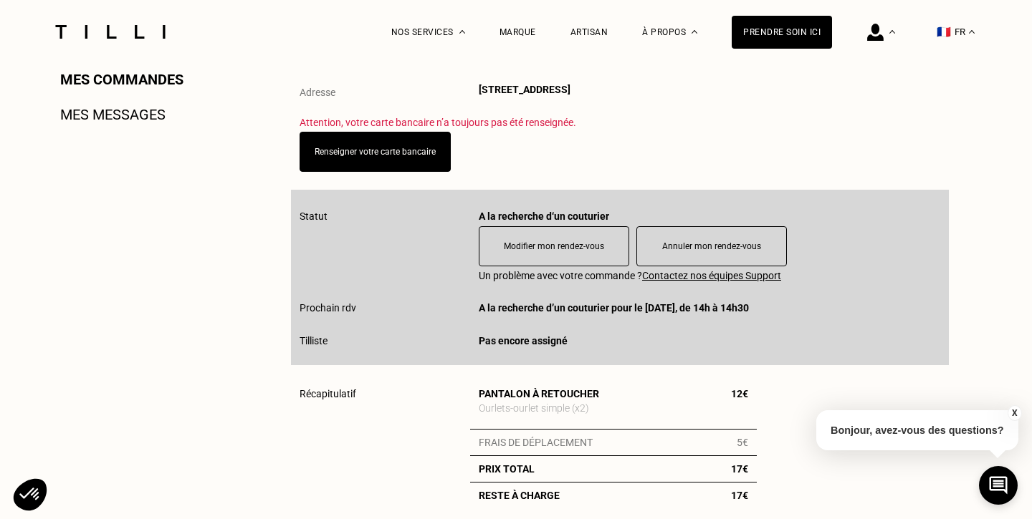
click at [543, 310] on span "A la recherche d’un couturier pour le [DATE], de 14h à 14h30" at bounding box center [614, 307] width 270 height 11
click at [531, 340] on span "Pas encore assigné" at bounding box center [523, 340] width 89 height 11
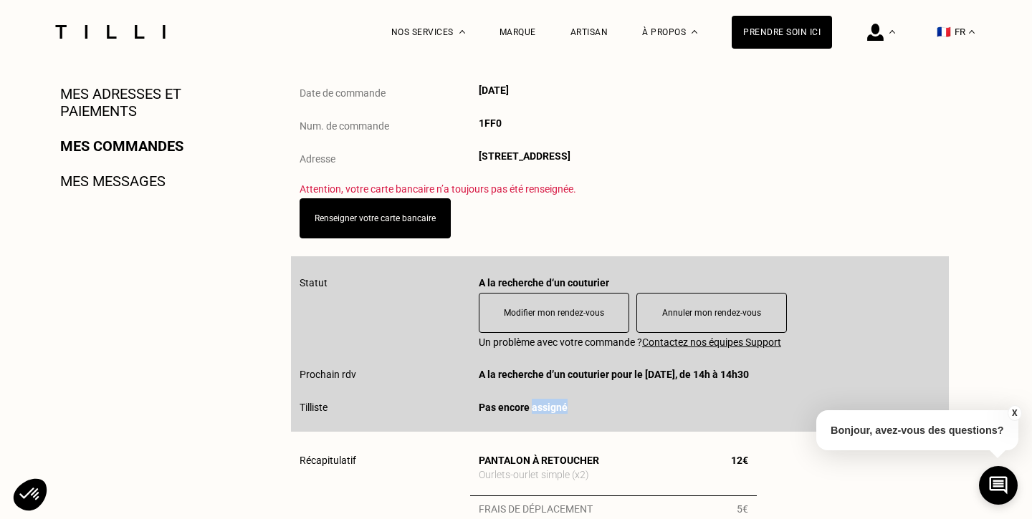
scroll to position [282, 0]
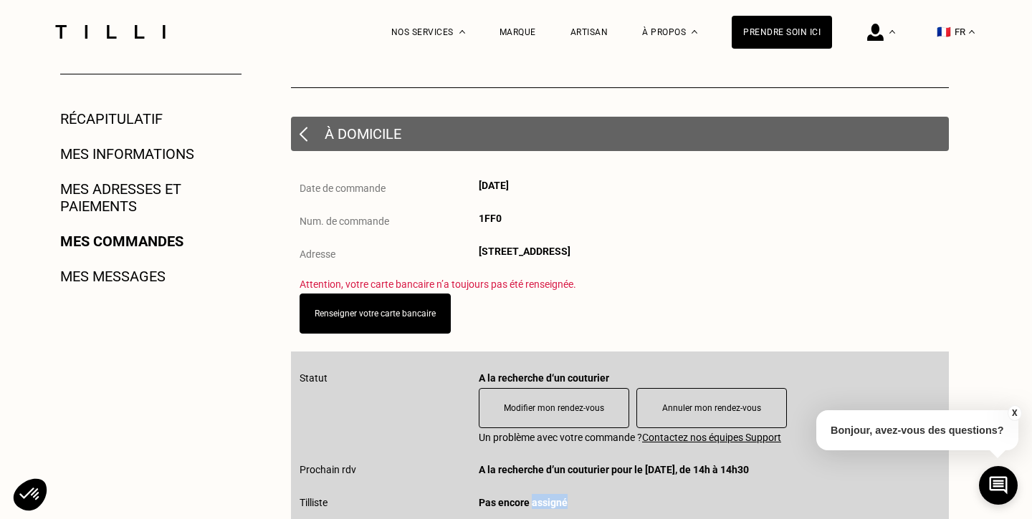
click at [583, 241] on div "Date de commande [DATE] Num. de commande 1FF0 Adresse [STREET_ADDRESS]" at bounding box center [620, 229] width 658 height 99
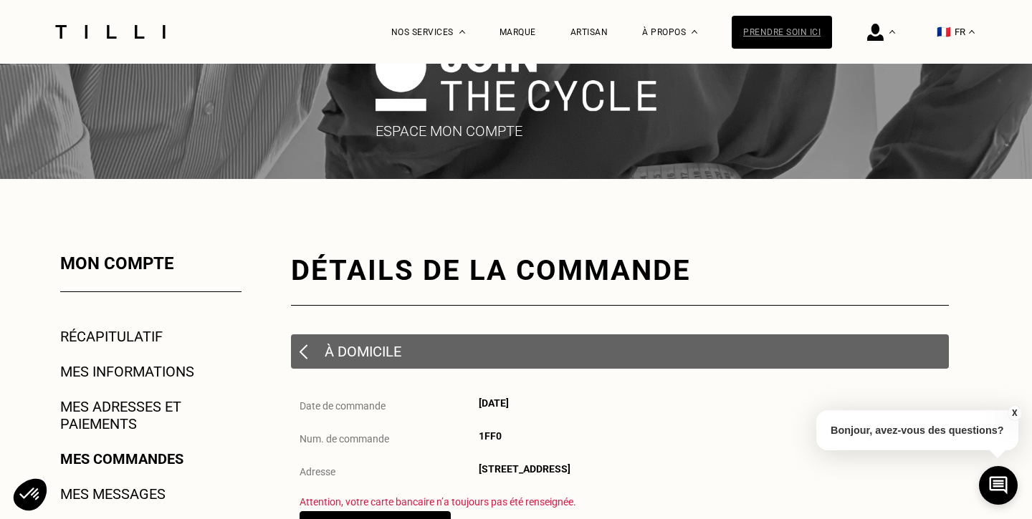
scroll to position [58, 0]
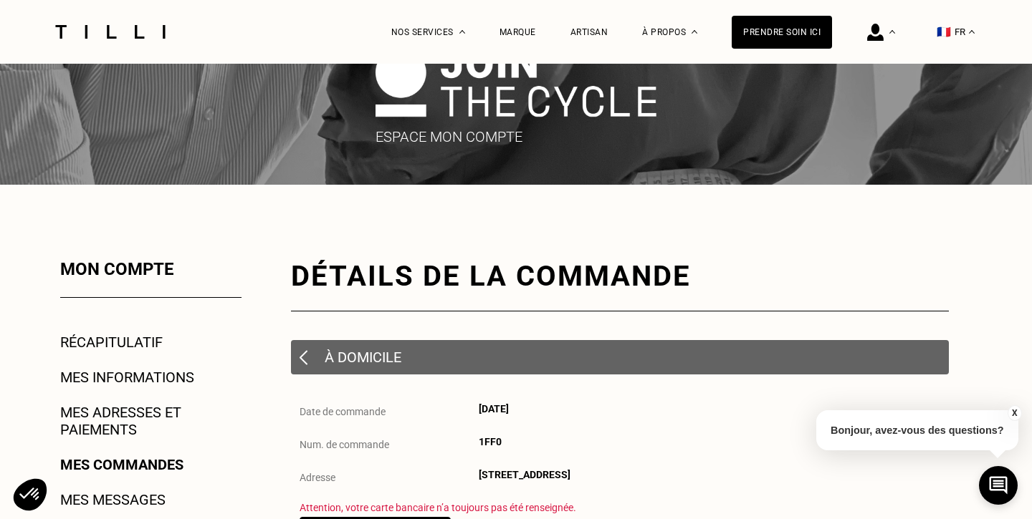
click at [358, 275] on div "Détails de la commande" at bounding box center [620, 276] width 658 height 34
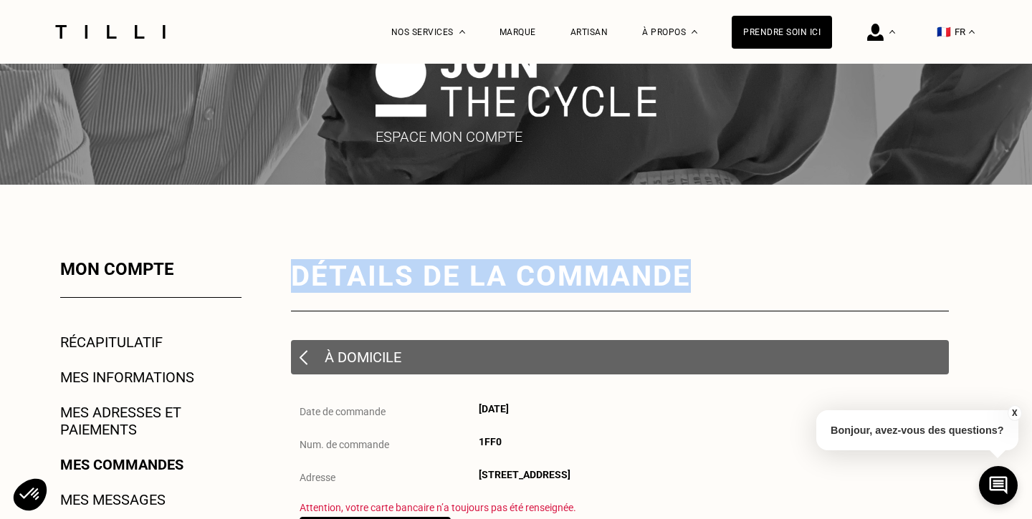
click at [358, 275] on div "Détails de la commande" at bounding box center [620, 276] width 658 height 34
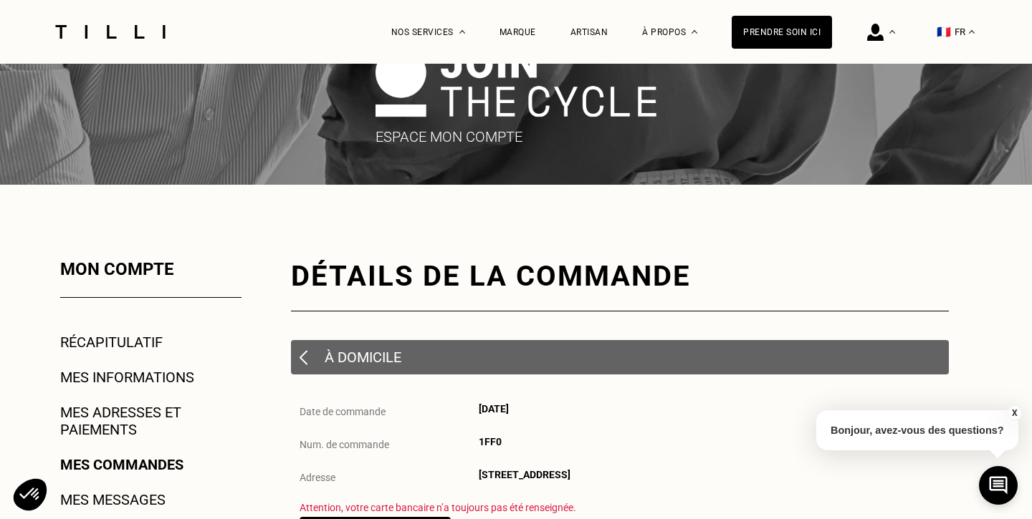
scroll to position [0, 0]
